Goal: Task Accomplishment & Management: Manage account settings

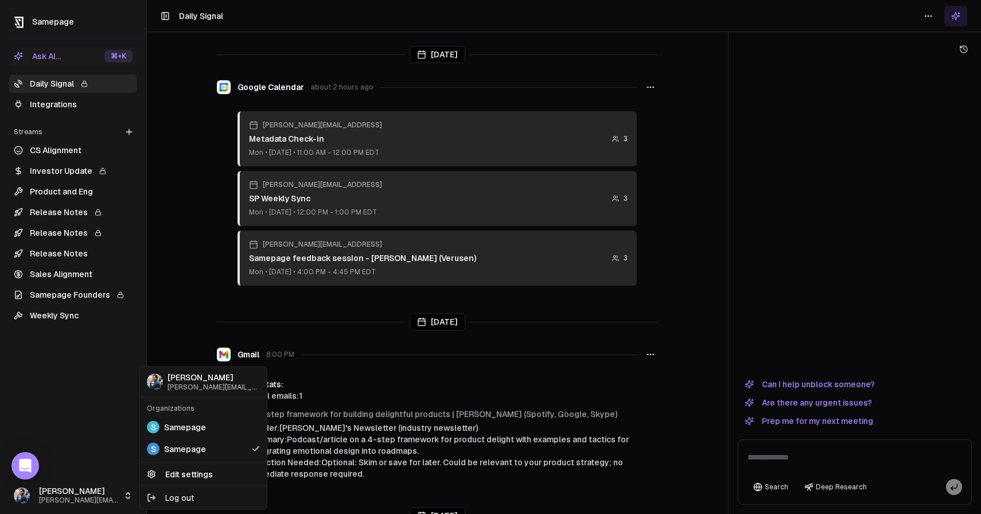
click at [96, 502] on html "Samepage Ask AI... ⌘ +K Daily Signal Integrations Streams Create Stream CS Alig…" at bounding box center [490, 257] width 981 height 514
click at [106, 444] on html "Samepage Ask AI... ⌘ +K Daily Signal Integrations Streams Create Stream CS Alig…" at bounding box center [490, 257] width 981 height 514
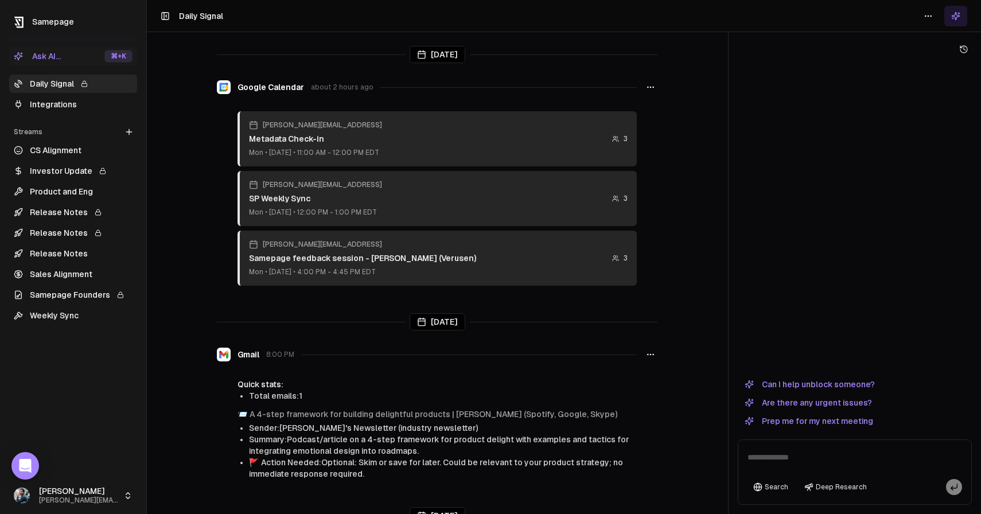
click at [94, 106] on link "Integrations" at bounding box center [73, 104] width 128 height 18
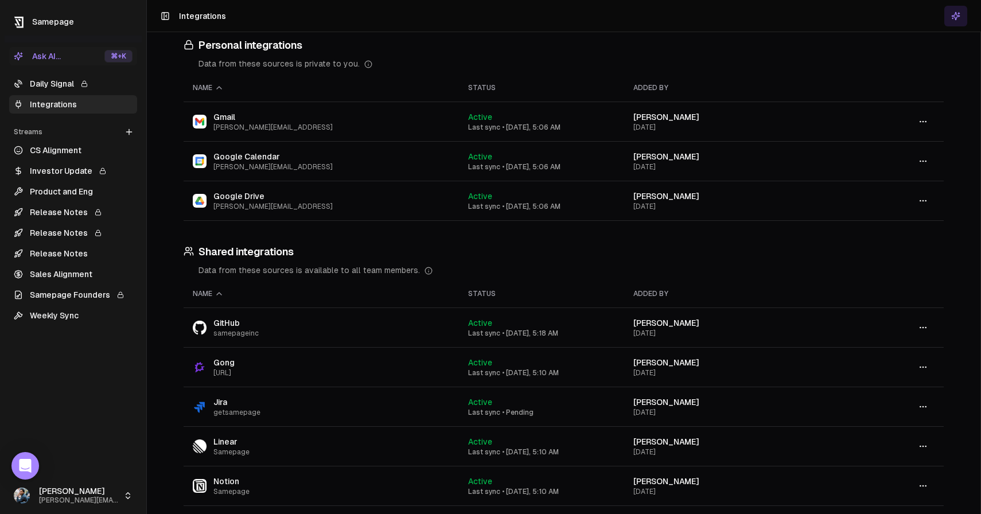
scroll to position [22, 0]
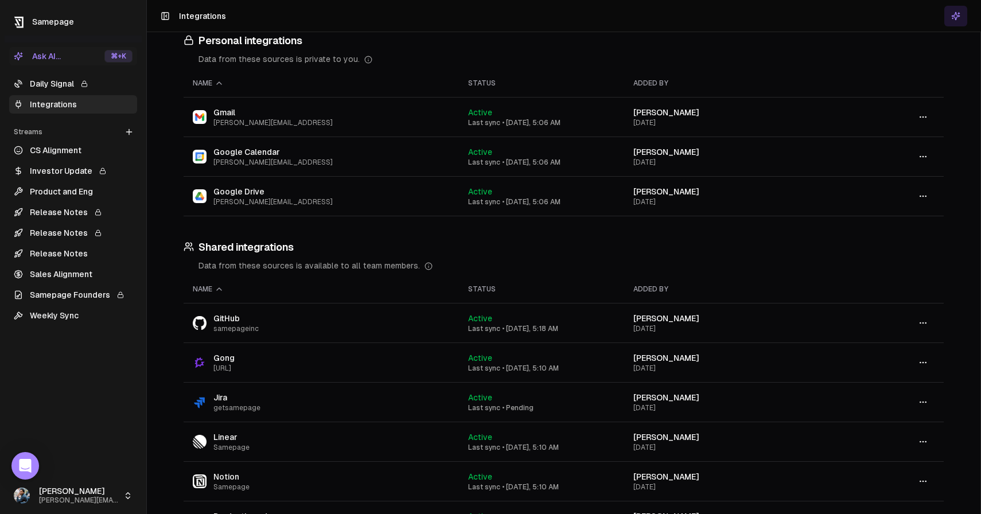
click at [928, 195] on button "button" at bounding box center [923, 196] width 23 height 21
click at [911, 251] on div "Disconnect" at bounding box center [923, 257] width 68 height 18
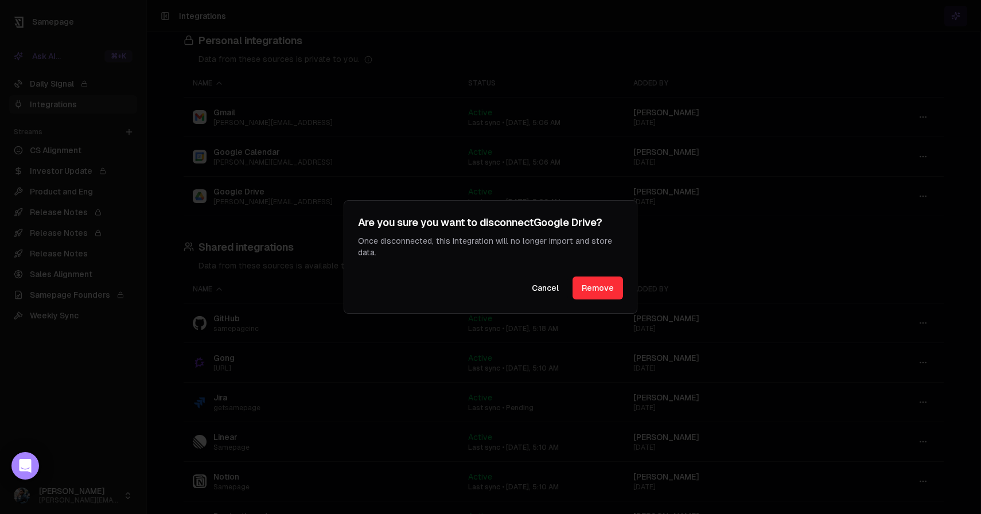
click at [613, 287] on button "Remove" at bounding box center [598, 288] width 50 height 23
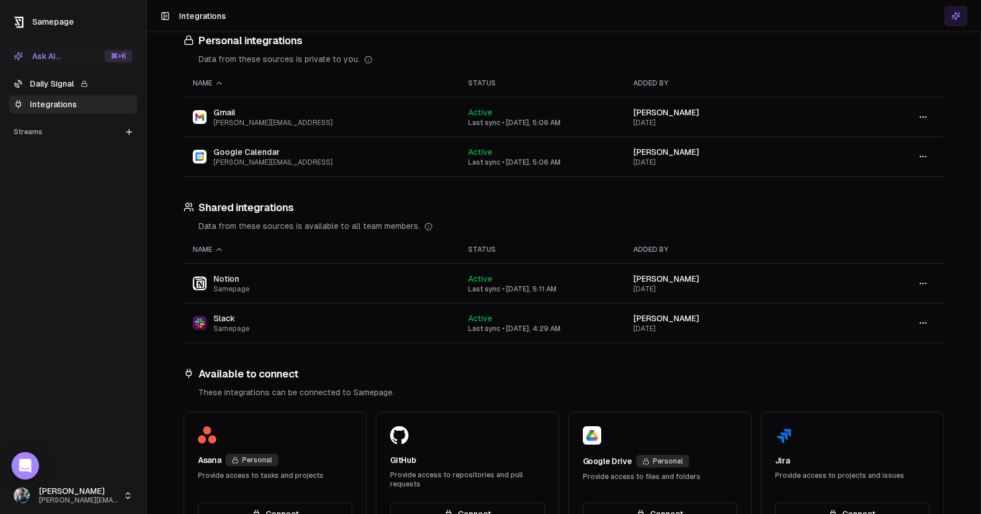
click at [87, 490] on html "Samepage Ask AI... ⌘ +K Daily Signal Integrations Streams Create Stream Sahil s…" at bounding box center [490, 257] width 981 height 514
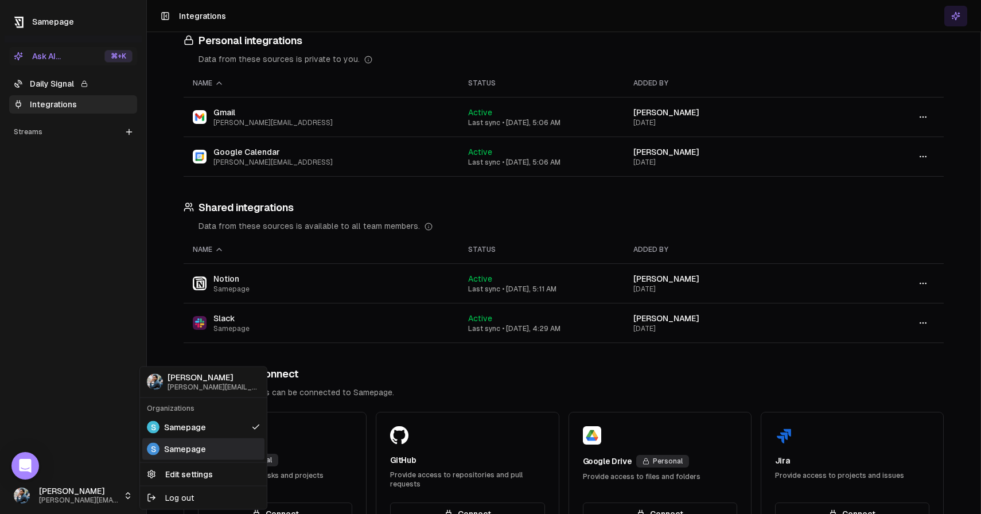
click at [161, 449] on div "S Samepage" at bounding box center [203, 449] width 122 height 22
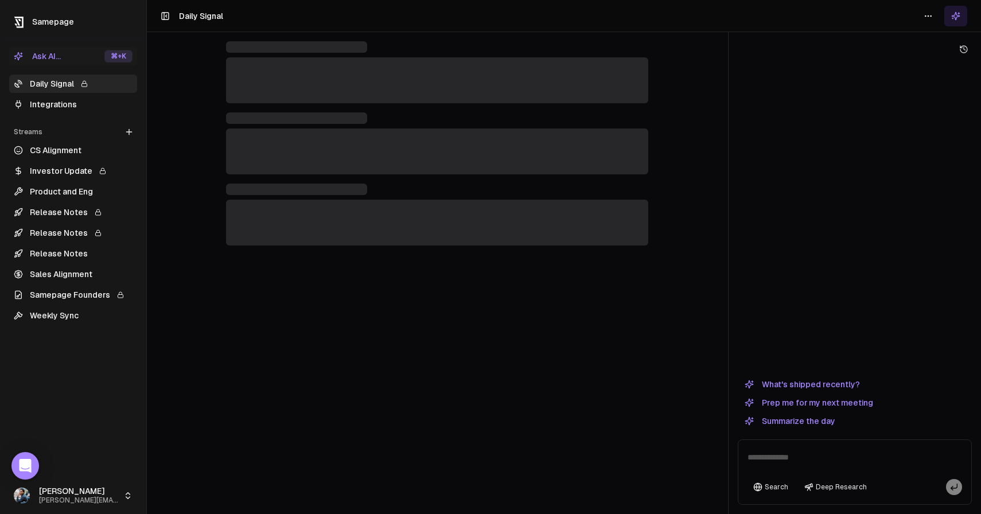
click at [98, 102] on link "Integrations" at bounding box center [73, 104] width 128 height 18
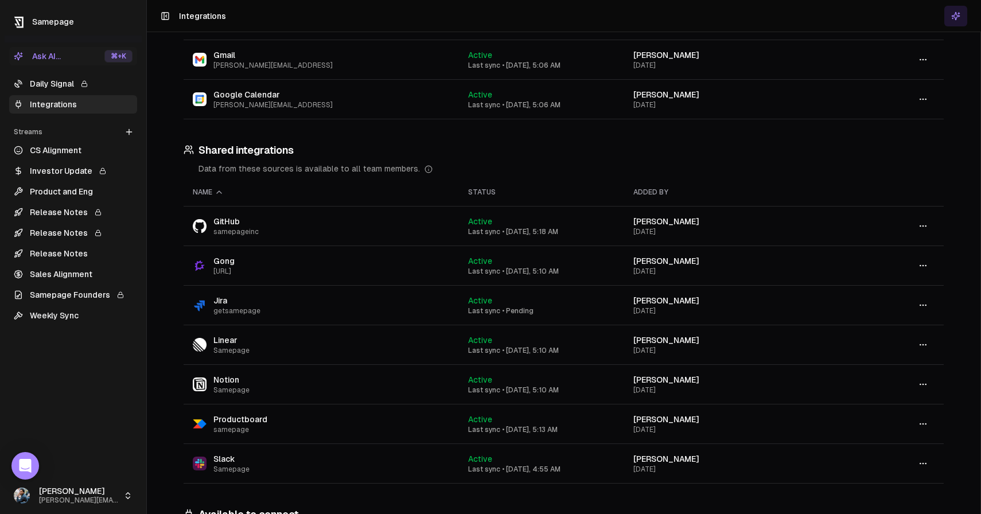
scroll to position [67, 0]
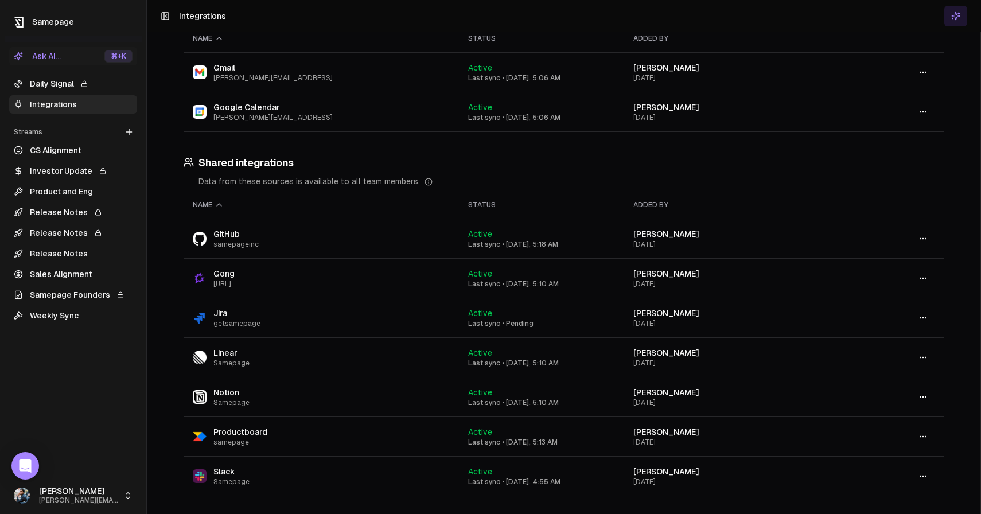
click at [924, 398] on icon "button" at bounding box center [923, 397] width 9 height 9
click at [848, 180] on div "Data from these sources is available to all team members." at bounding box center [571, 181] width 745 height 11
